Goal: Information Seeking & Learning: Learn about a topic

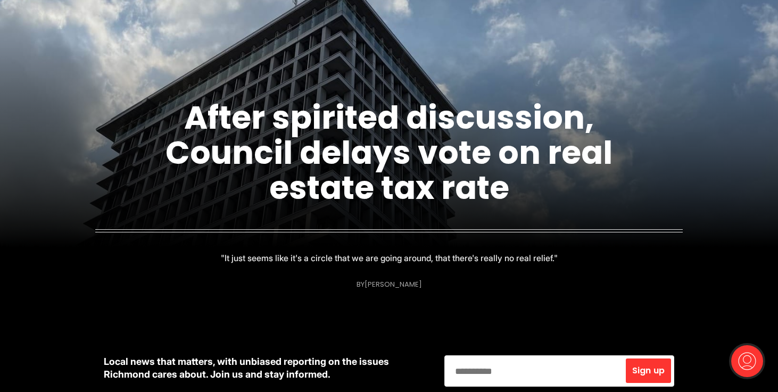
scroll to position [160, 0]
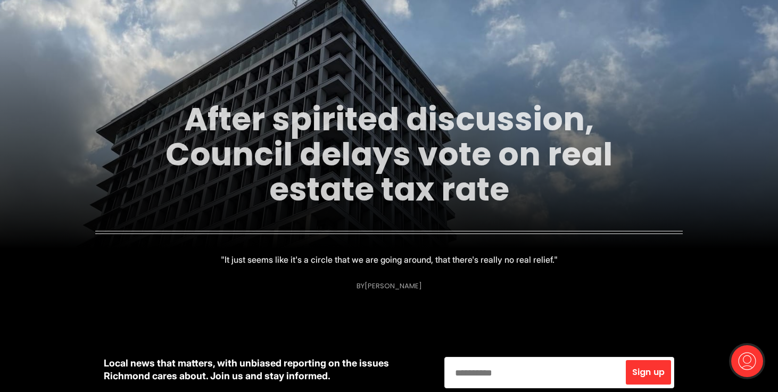
click at [350, 171] on link "After spirited discussion, Council delays vote on real estate tax rate" at bounding box center [388, 154] width 447 height 115
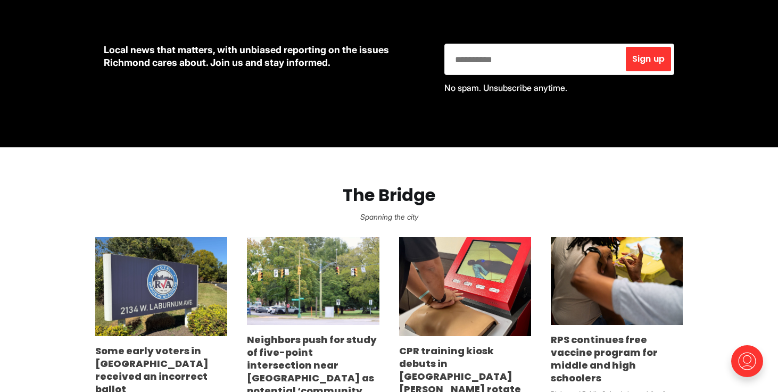
scroll to position [565, 0]
